Goal: Communication & Community: Answer question/provide support

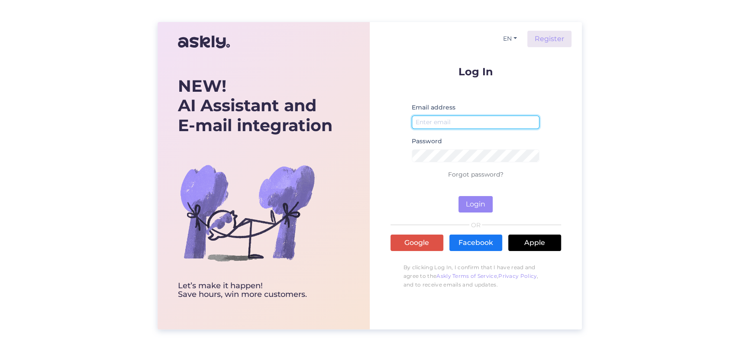
click at [505, 119] on input "email" at bounding box center [476, 122] width 128 height 13
type input "[EMAIL_ADDRESS][DOMAIN_NAME]"
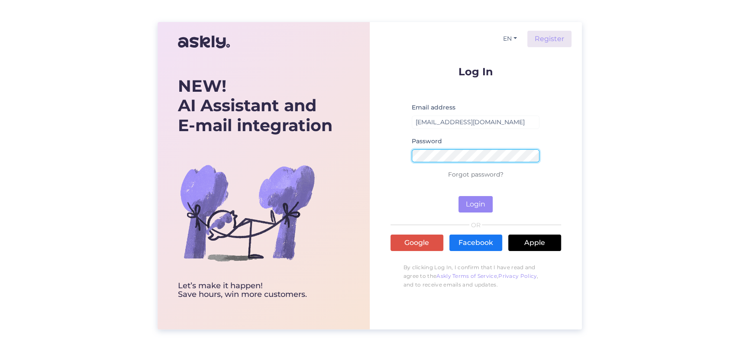
click at [459, 196] on button "Login" at bounding box center [476, 204] width 34 height 16
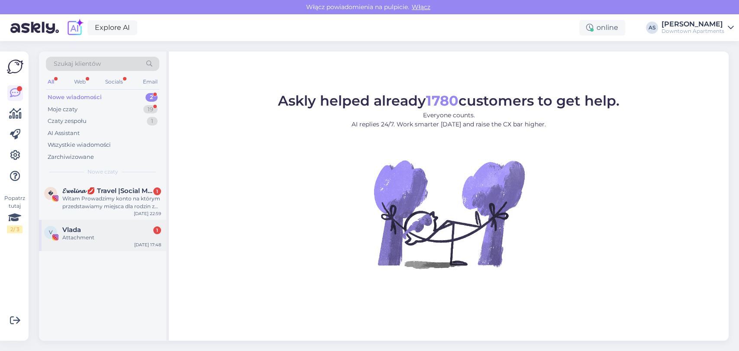
click at [118, 224] on div "V Vlada 1 Attachment [DATE] 17:48" at bounding box center [102, 235] width 127 height 31
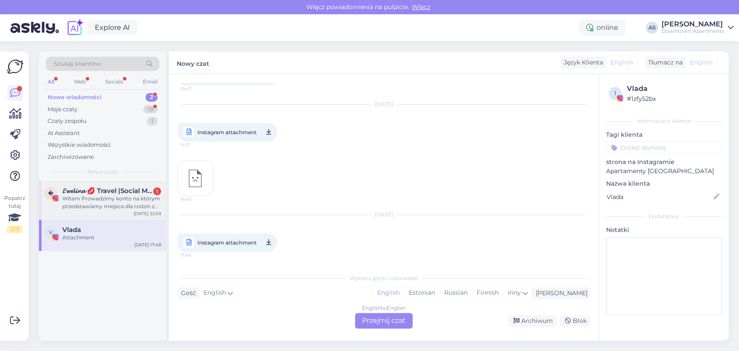
click at [114, 202] on div "Witam Prowadzimy konto na którym przedstawiamy miejsca dla rodzin z dziećmi i n…" at bounding box center [111, 203] width 99 height 16
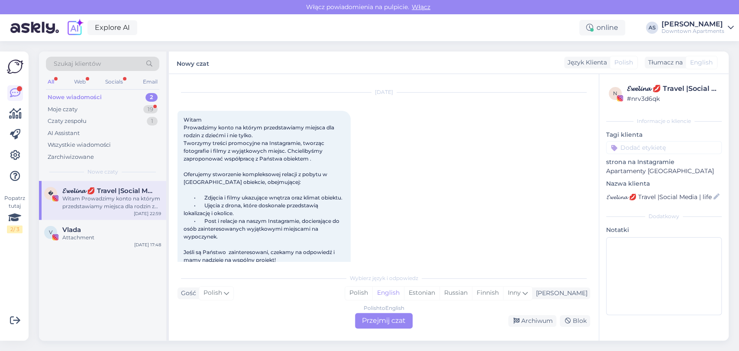
click at [402, 327] on div "Polish to English Przejmij czat" at bounding box center [384, 321] width 58 height 16
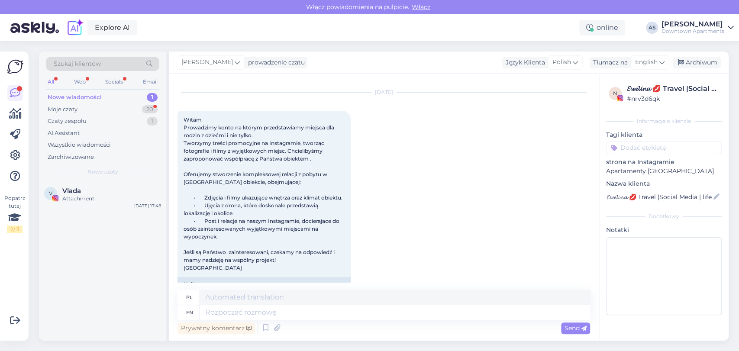
click at [103, 232] on div "V Vlada Attachment [DATE] 17:48" at bounding box center [102, 261] width 127 height 160
click at [114, 191] on div "Vlada" at bounding box center [111, 191] width 99 height 8
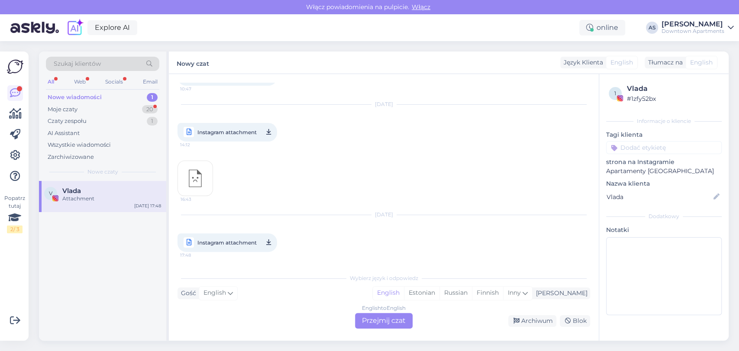
click at [370, 320] on div "English to English Przejmij czat" at bounding box center [384, 321] width 58 height 16
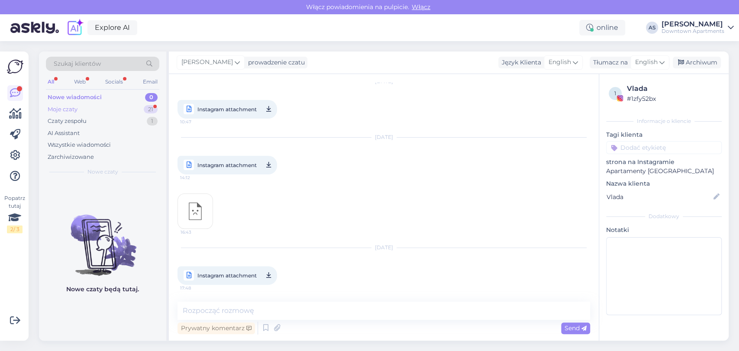
click at [129, 104] on div "Moje czaty 21" at bounding box center [102, 110] width 113 height 12
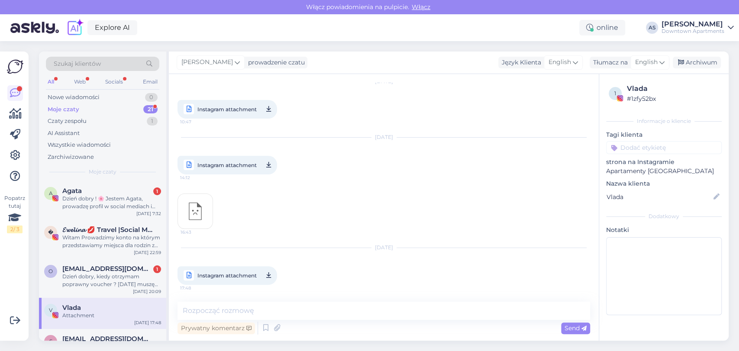
click at [117, 180] on div "Szukaj klientów All Web Socials Email Nowe wiadomości 0 Moje czaty 21 Czaty zes…" at bounding box center [102, 117] width 127 height 130
click at [107, 214] on div "A Agata 1 Dzień dobry ! 🌸 Jestem Agata, prowadzę profil w social mediach i chęt…" at bounding box center [102, 200] width 127 height 39
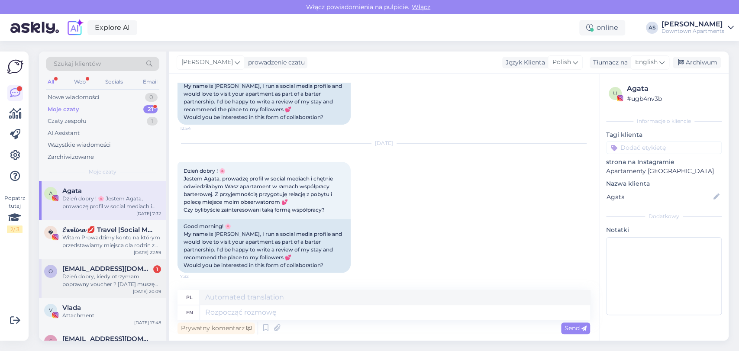
click at [97, 292] on div "o [EMAIL_ADDRESS][DOMAIN_NAME] 1 Dzień dobry, kiedy otrzymam poprawny voucher ?…" at bounding box center [102, 278] width 127 height 39
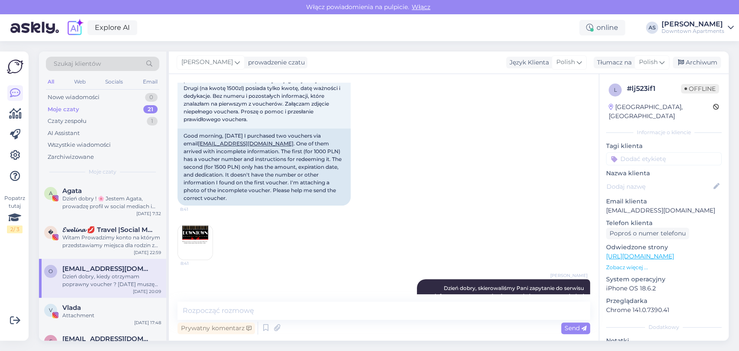
scroll to position [0, 0]
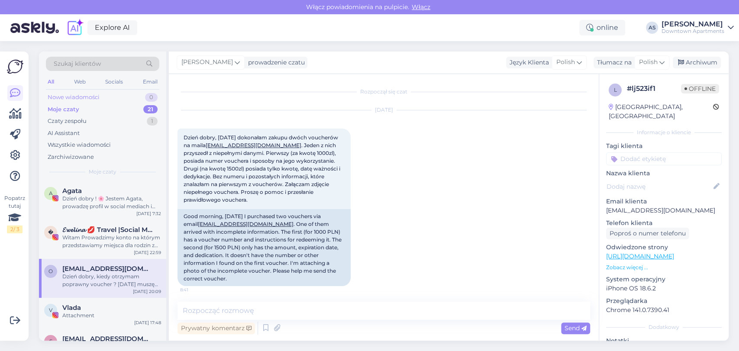
click at [94, 100] on div "Nowe wiadomości" at bounding box center [74, 97] width 52 height 9
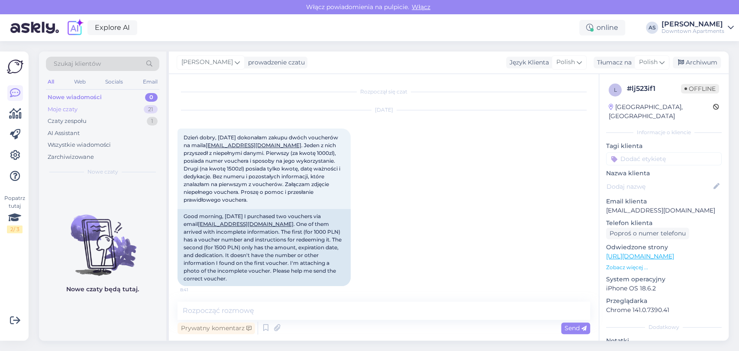
click at [93, 110] on div "Moje czaty 21" at bounding box center [102, 110] width 113 height 12
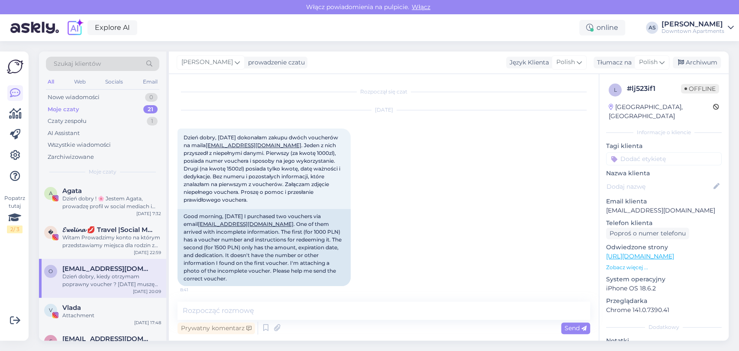
click at [443, 226] on div "[DATE] Dzień dobry, [DATE] dokonałam zakupu dwóch voucherów na maila [EMAIL_ADD…" at bounding box center [384, 226] width 413 height 250
click at [109, 102] on div "Nowe wiadomości 1" at bounding box center [102, 97] width 113 height 12
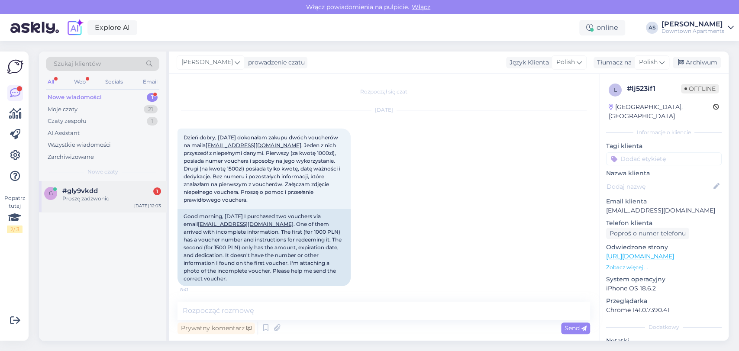
click at [84, 199] on div "Proszę zadzwonic" at bounding box center [111, 199] width 99 height 8
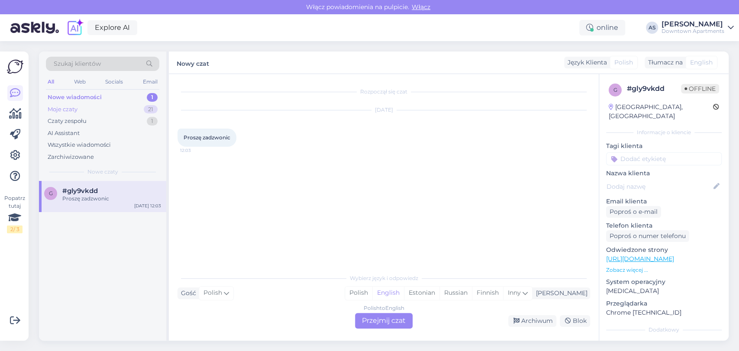
click at [97, 108] on div "Moje czaty 21" at bounding box center [102, 110] width 113 height 12
